Goal: Navigation & Orientation: Find specific page/section

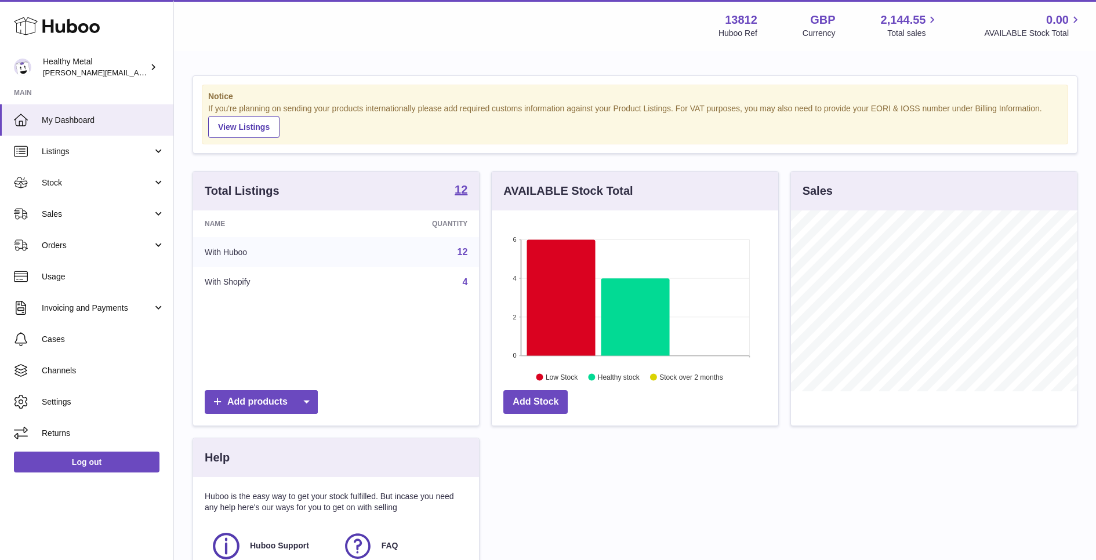
scroll to position [180, 286]
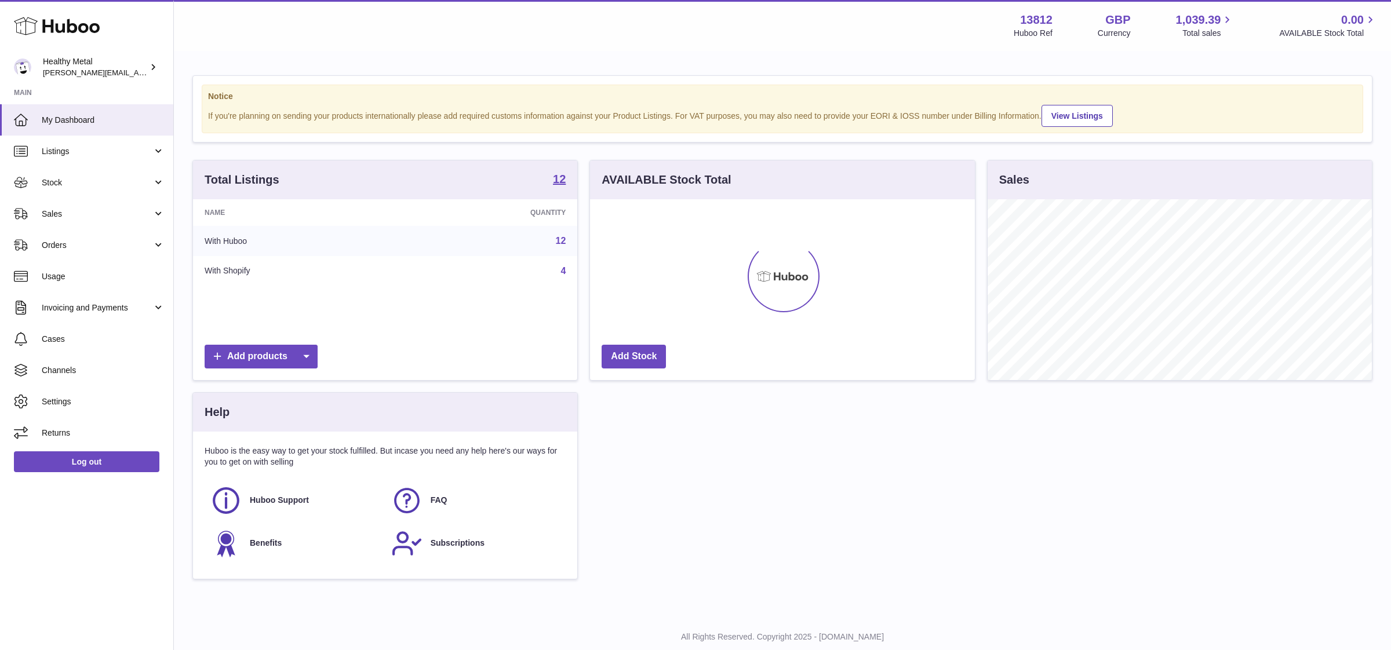
scroll to position [180, 384]
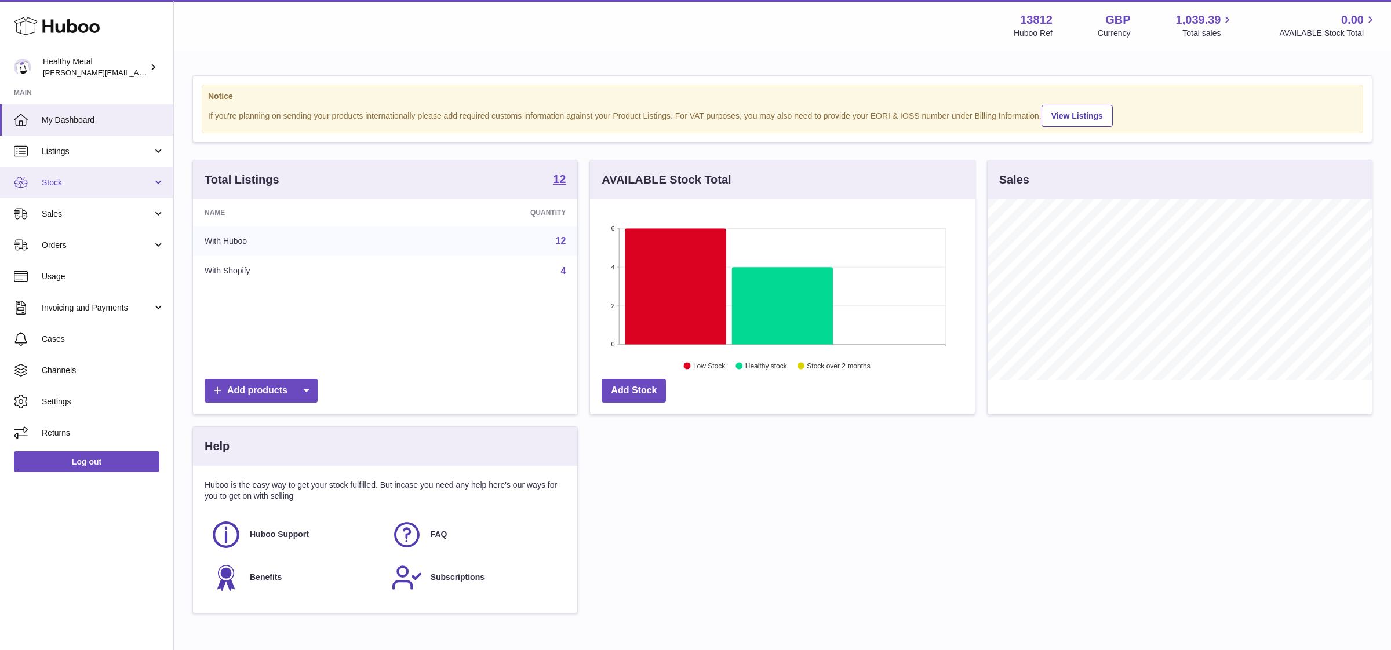
click at [72, 183] on span "Stock" at bounding box center [97, 182] width 111 height 11
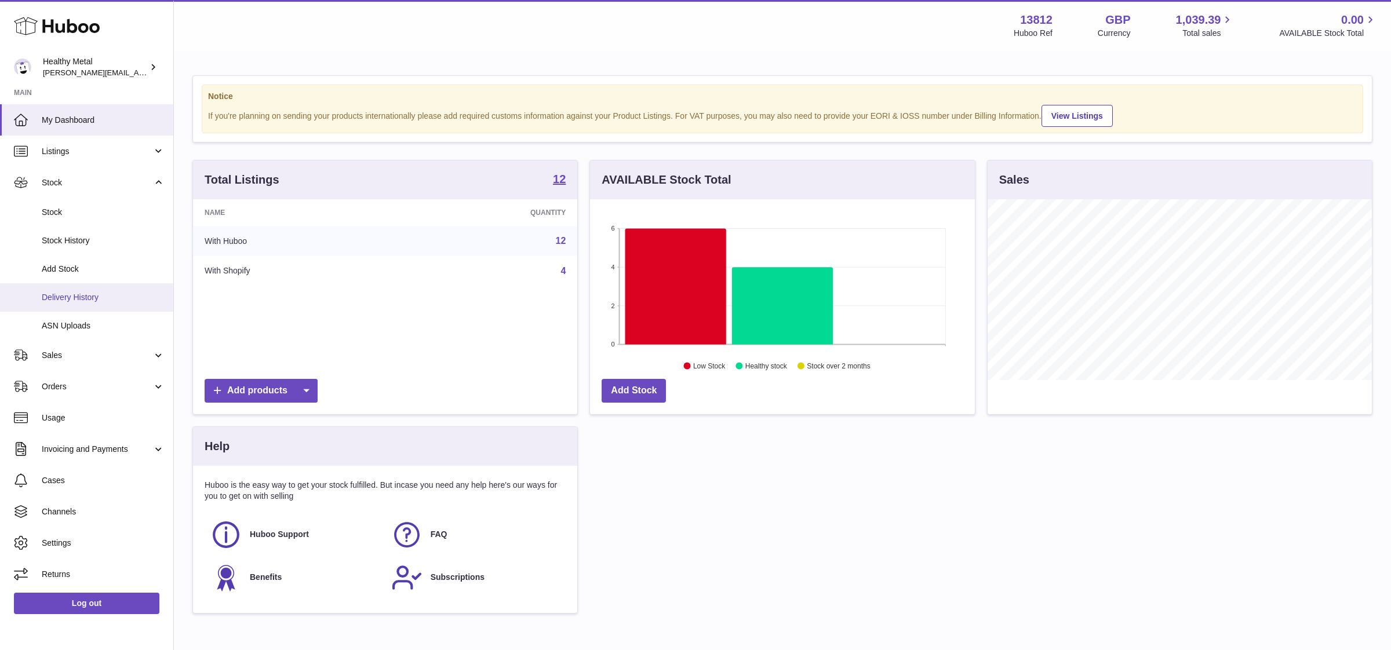
click at [78, 285] on link "Delivery History" at bounding box center [86, 298] width 173 height 28
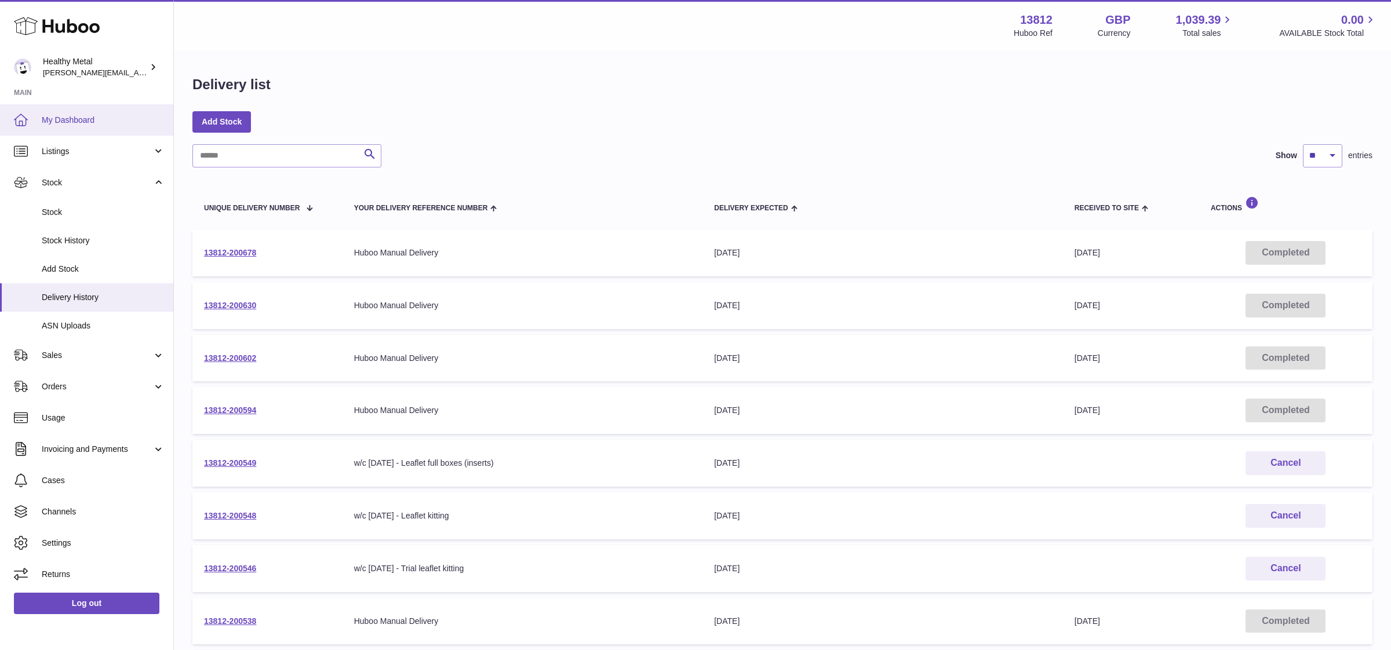
click at [74, 121] on span "My Dashboard" at bounding box center [103, 120] width 123 height 11
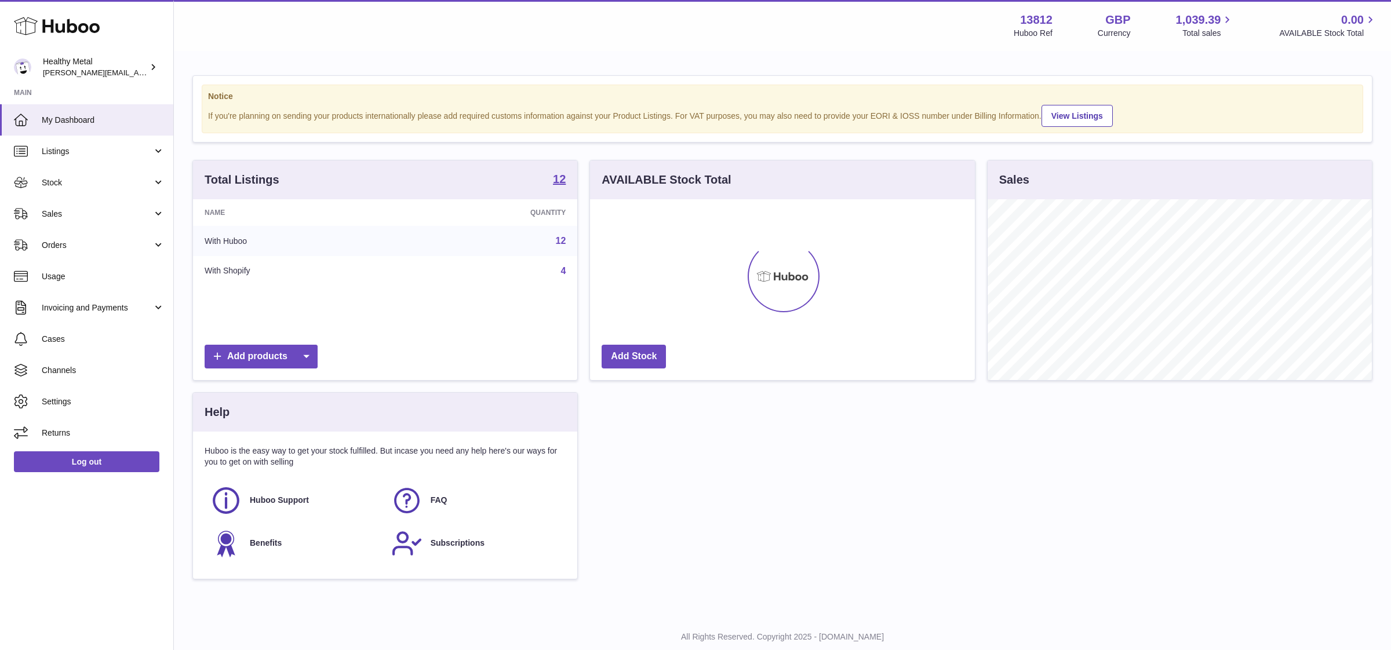
scroll to position [180, 384]
